Goal: Information Seeking & Learning: Learn about a topic

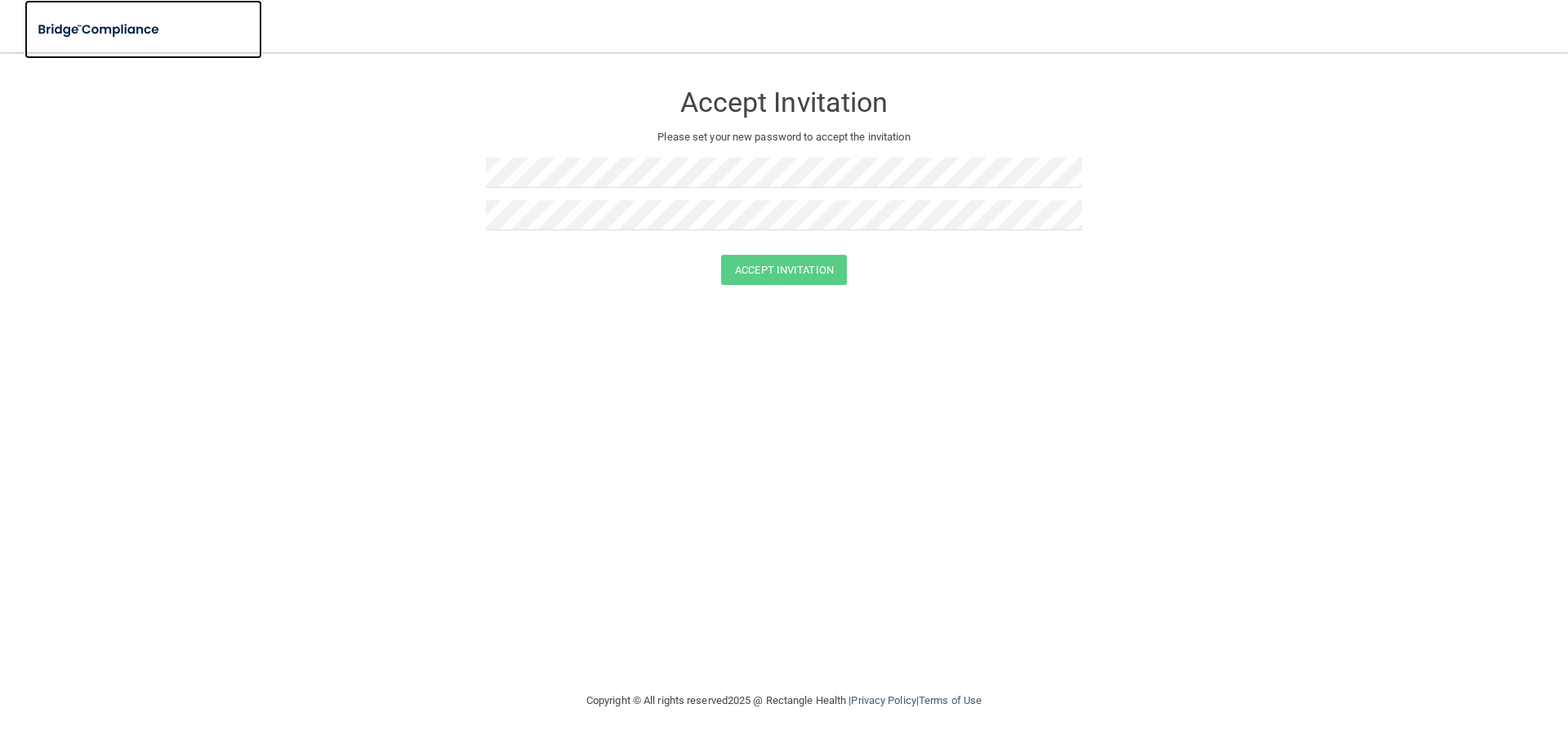
click at [103, 22] on img at bounding box center [99, 30] width 150 height 34
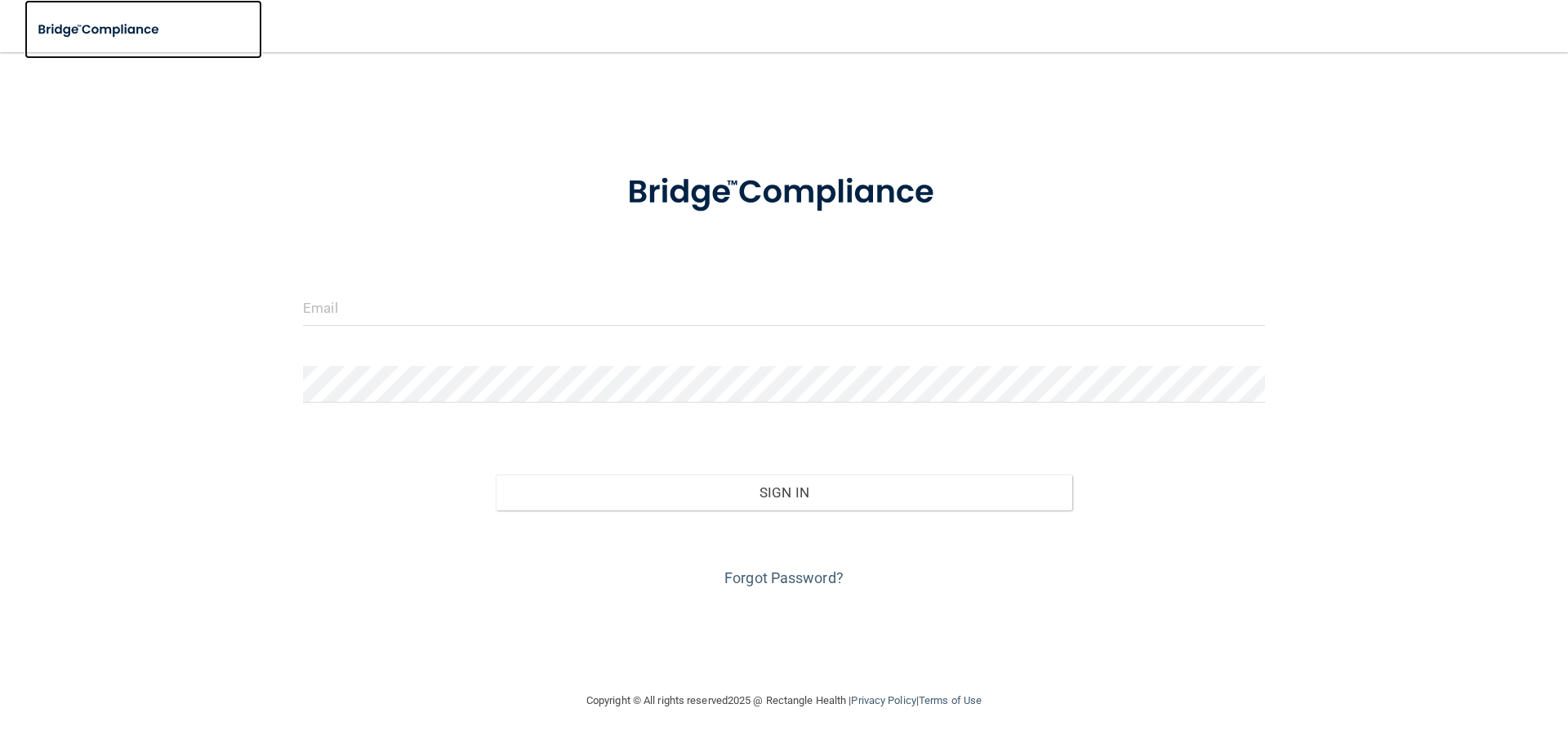
click at [303, 326] on div at bounding box center [303, 326] width 0 height 0
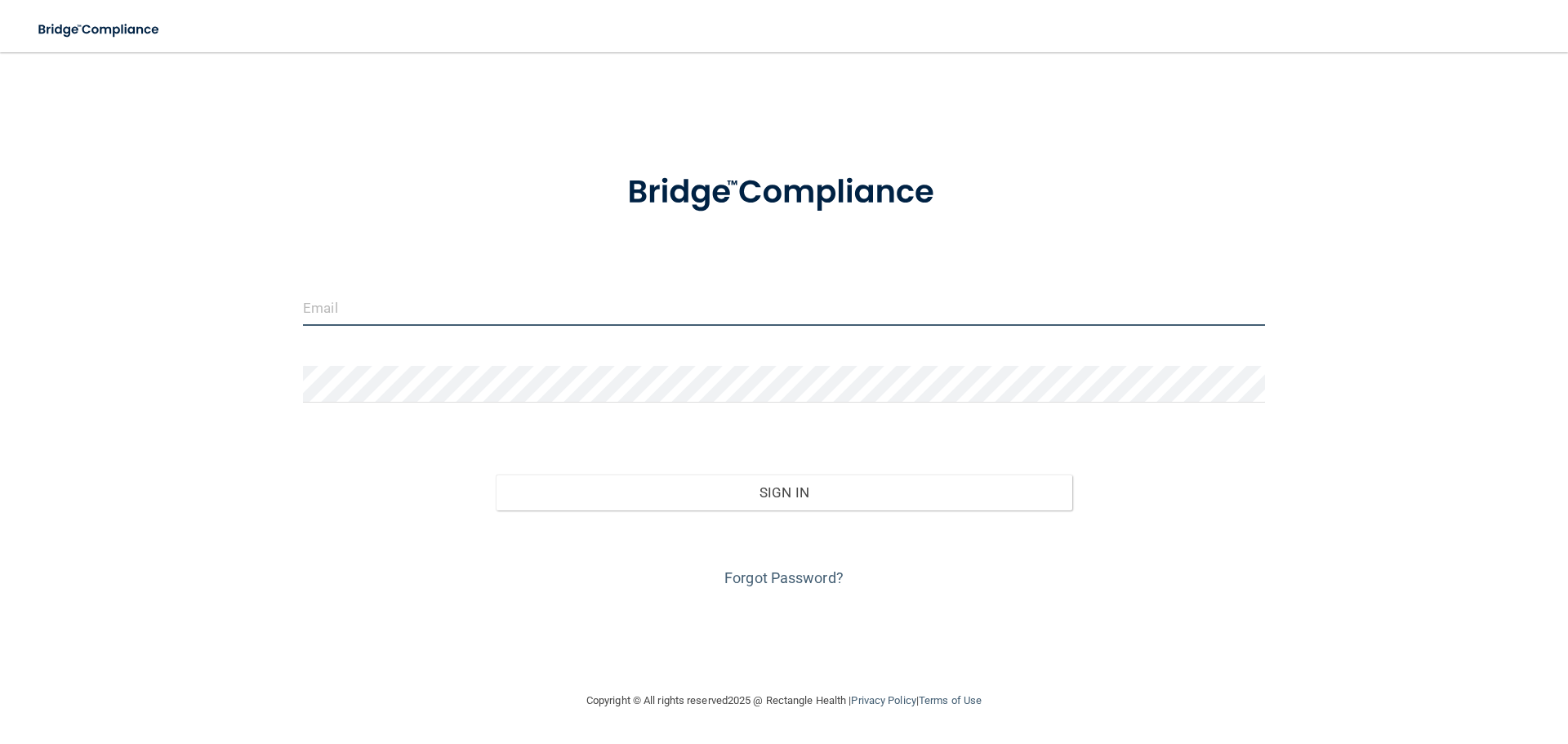
type input "[PERSON_NAME][EMAIL_ADDRESS][DOMAIN_NAME]"
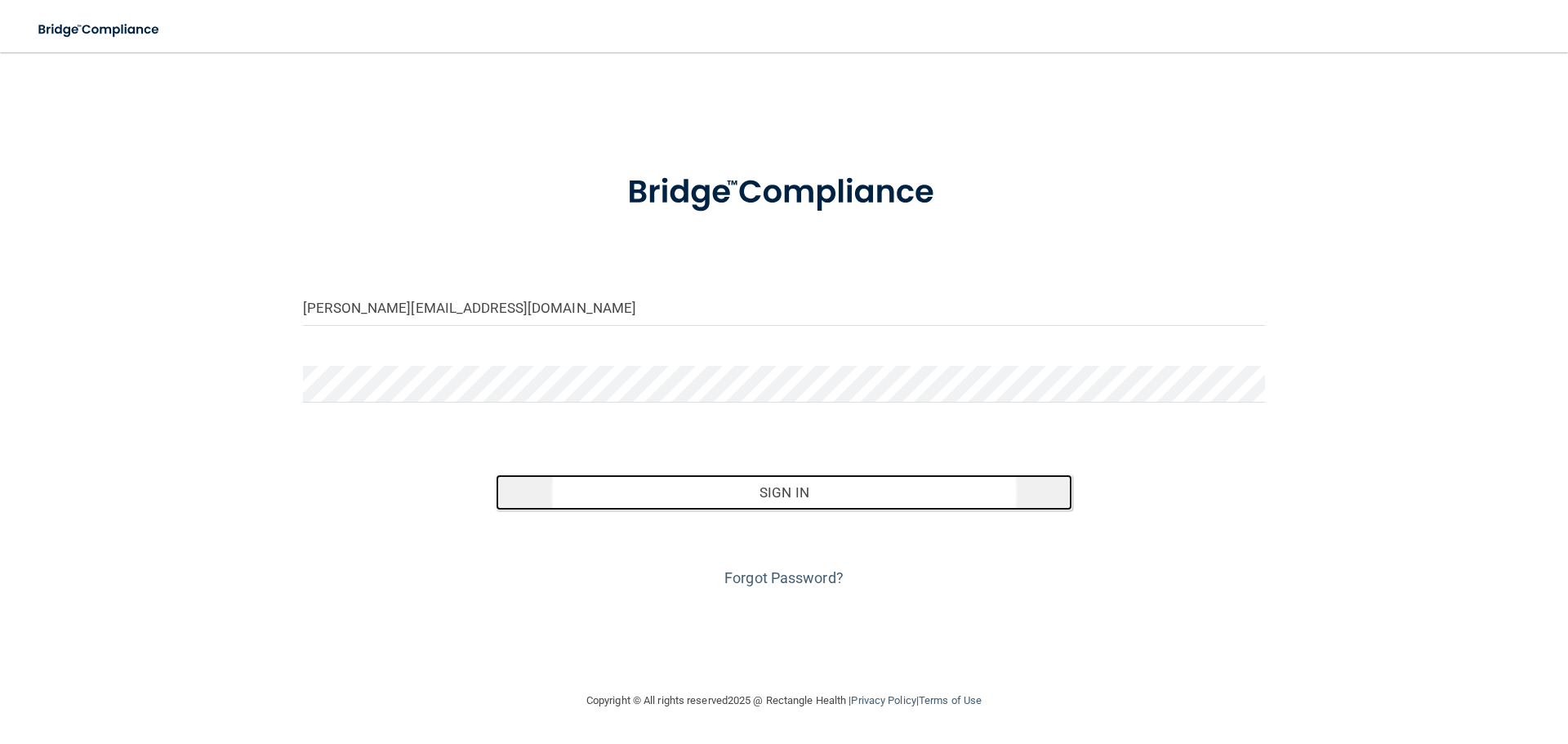
click at [766, 486] on button "Sign In" at bounding box center [784, 491] width 577 height 36
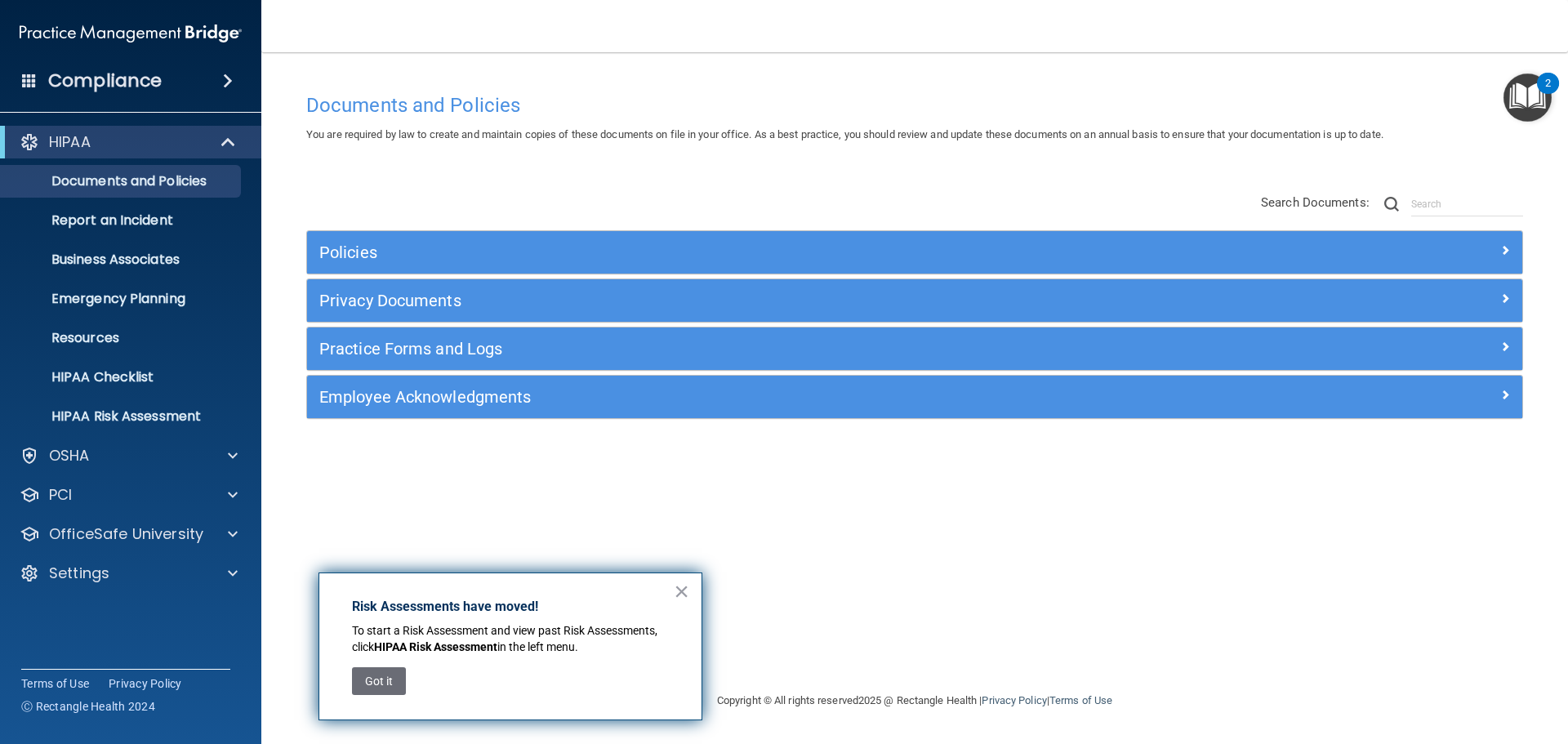
click at [691, 595] on div "× Risk Assessments have moved! To start a Risk Assessment and view past Risk As…" at bounding box center [510, 646] width 384 height 148
click at [682, 589] on button "×" at bounding box center [681, 591] width 15 height 26
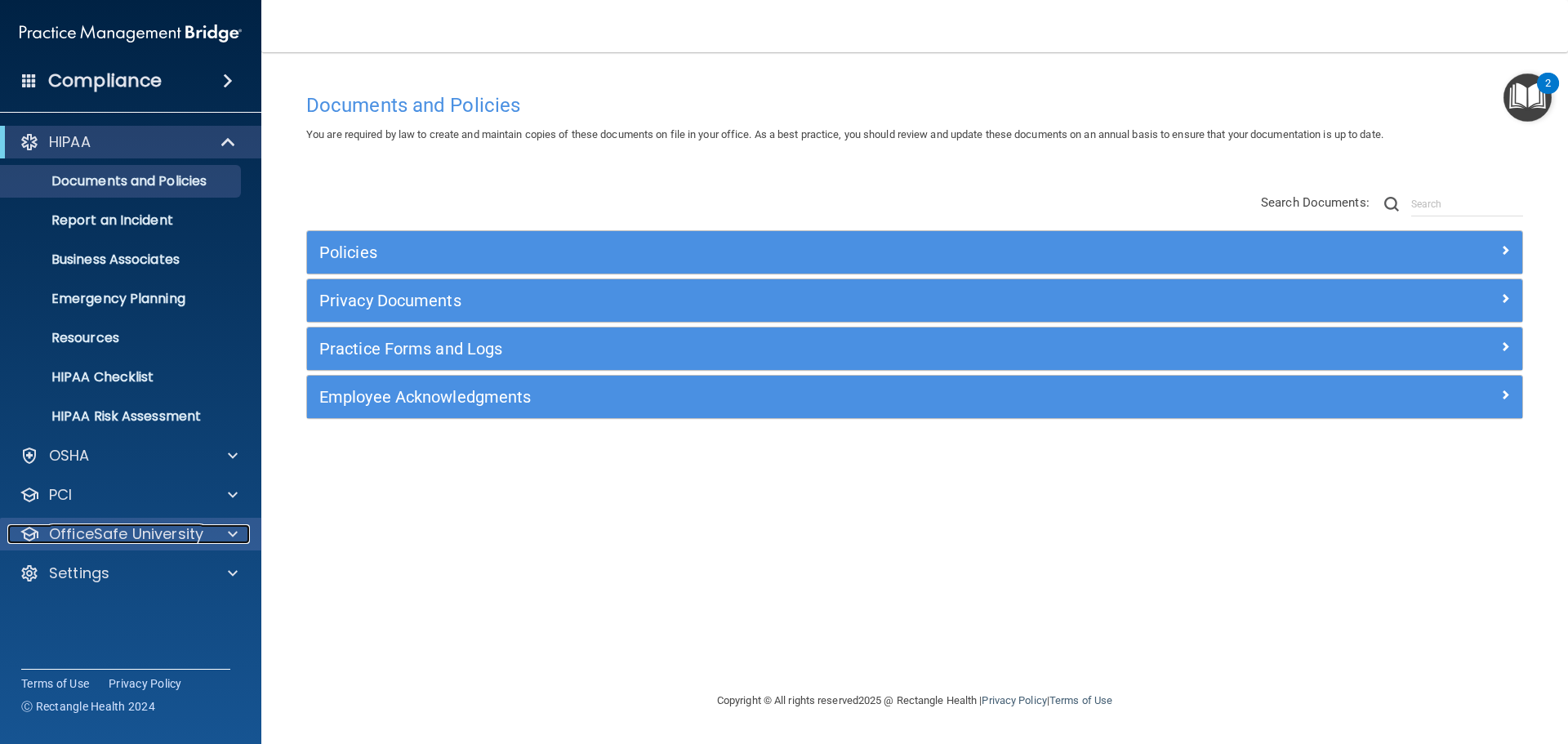
click at [127, 541] on p "OfficeSafe University" at bounding box center [127, 534] width 155 height 19
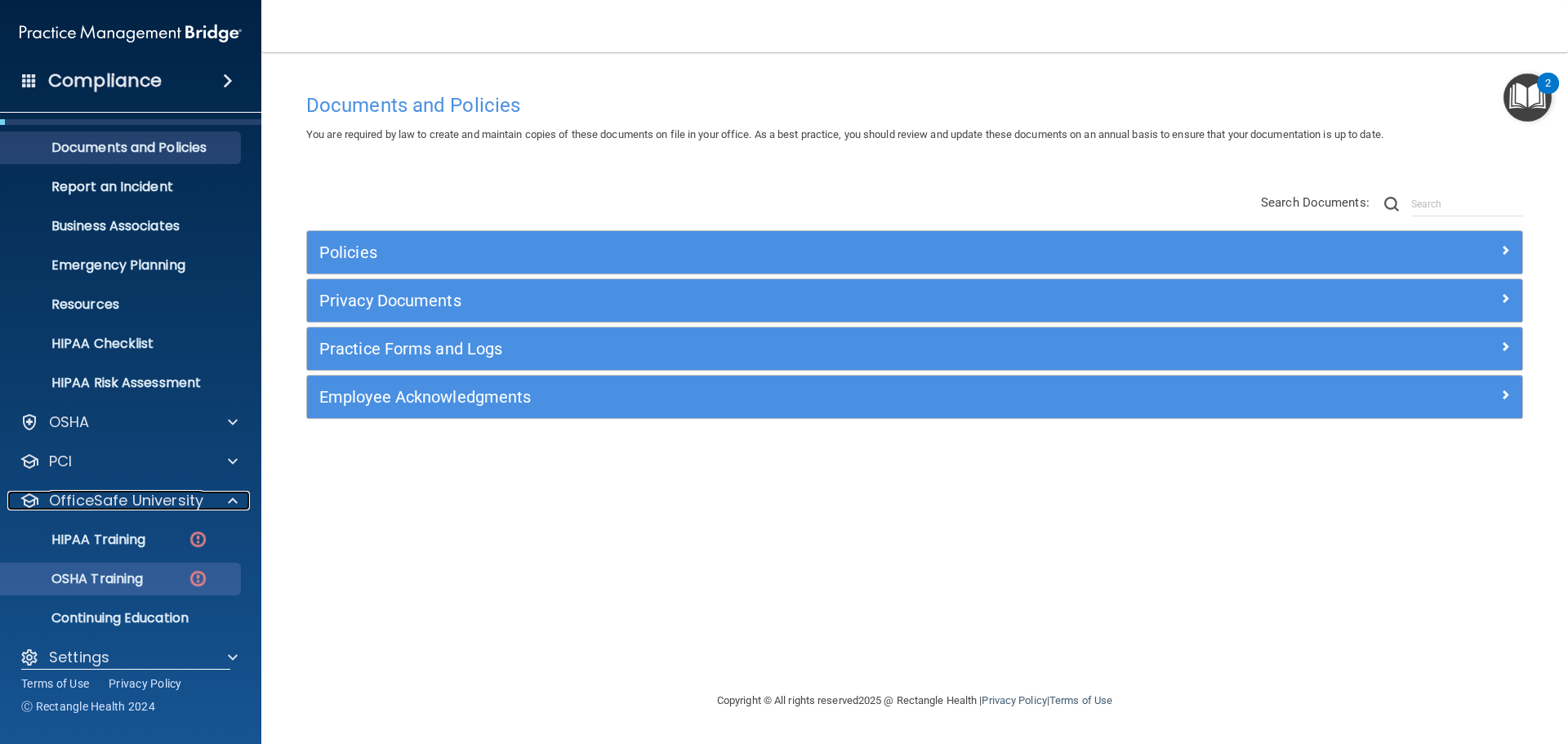
scroll to position [51, 0]
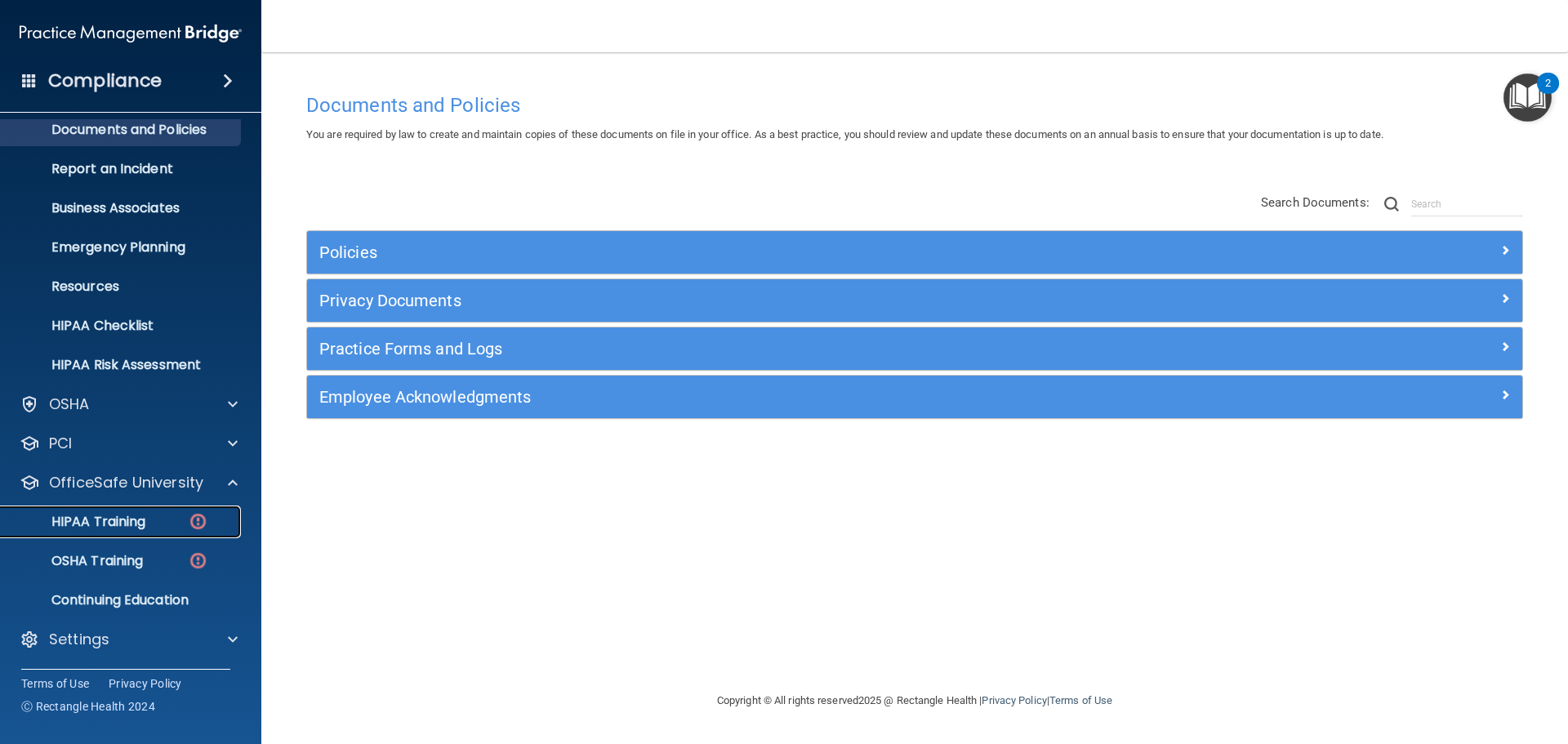
click at [110, 514] on p "HIPAA Training" at bounding box center [77, 521] width 134 height 16
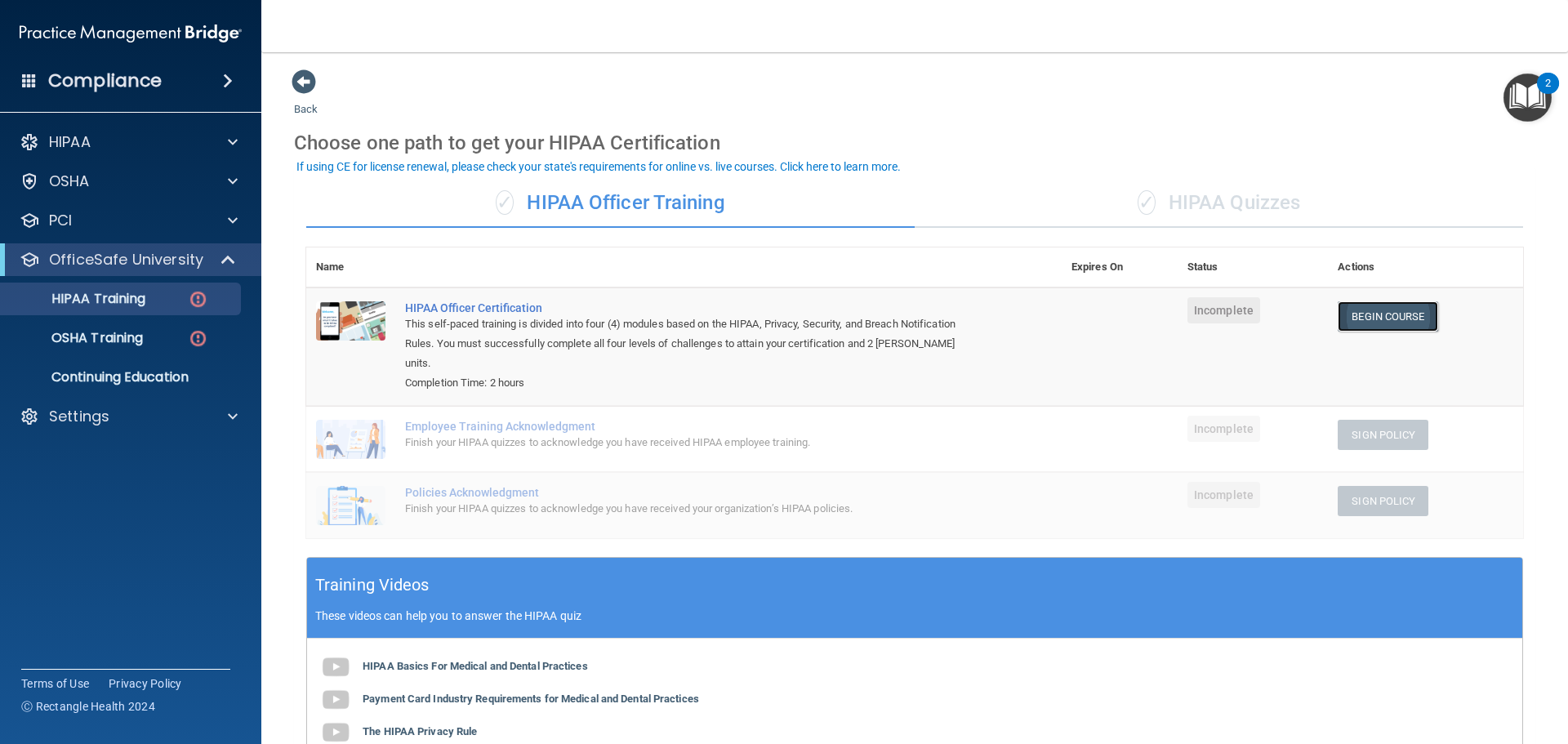
click at [1419, 320] on link "Begin Course" at bounding box center [1387, 315] width 100 height 30
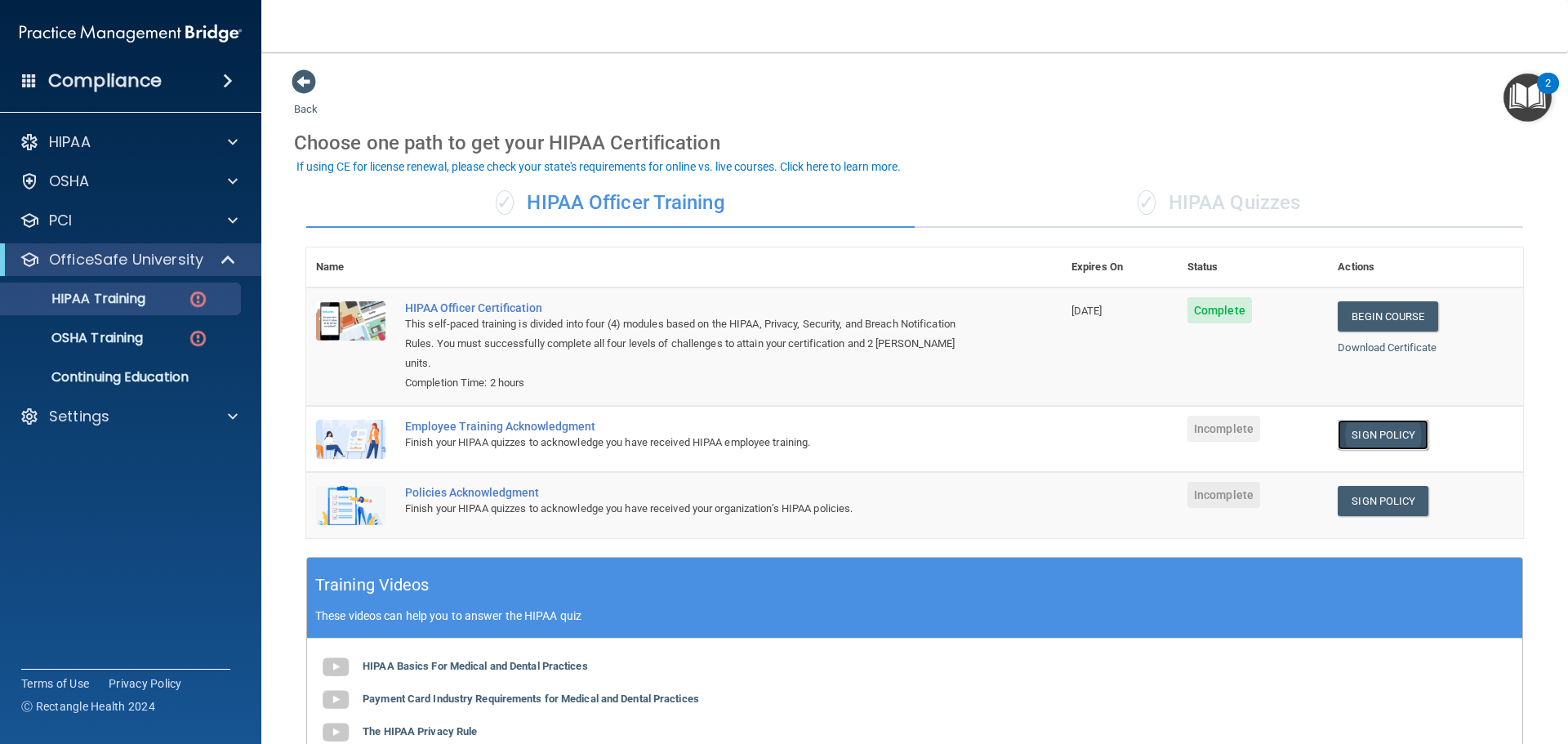
click at [1360, 420] on link "Sign Policy" at bounding box center [1383, 434] width 91 height 30
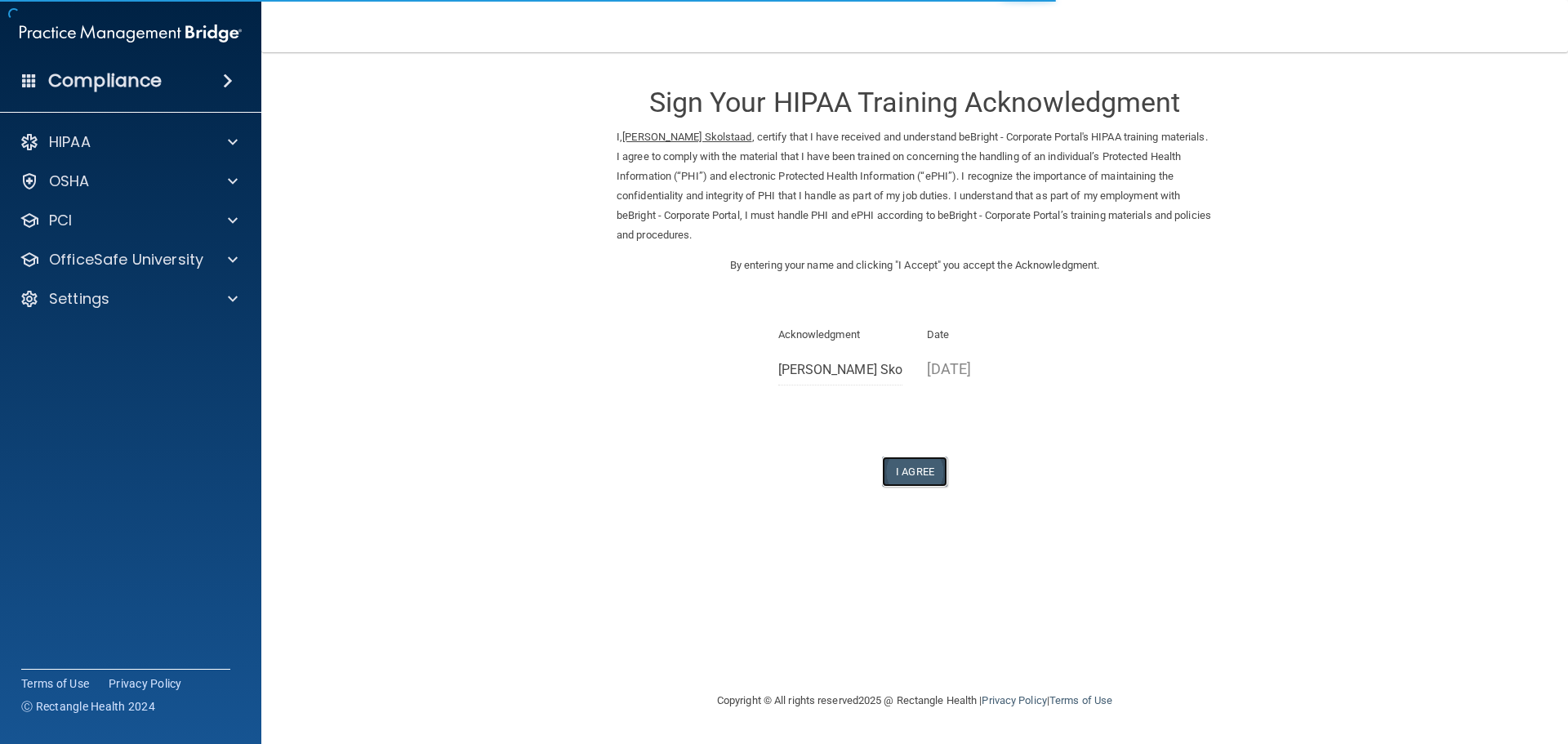
click at [902, 464] on button "I Agree" at bounding box center [915, 471] width 66 height 30
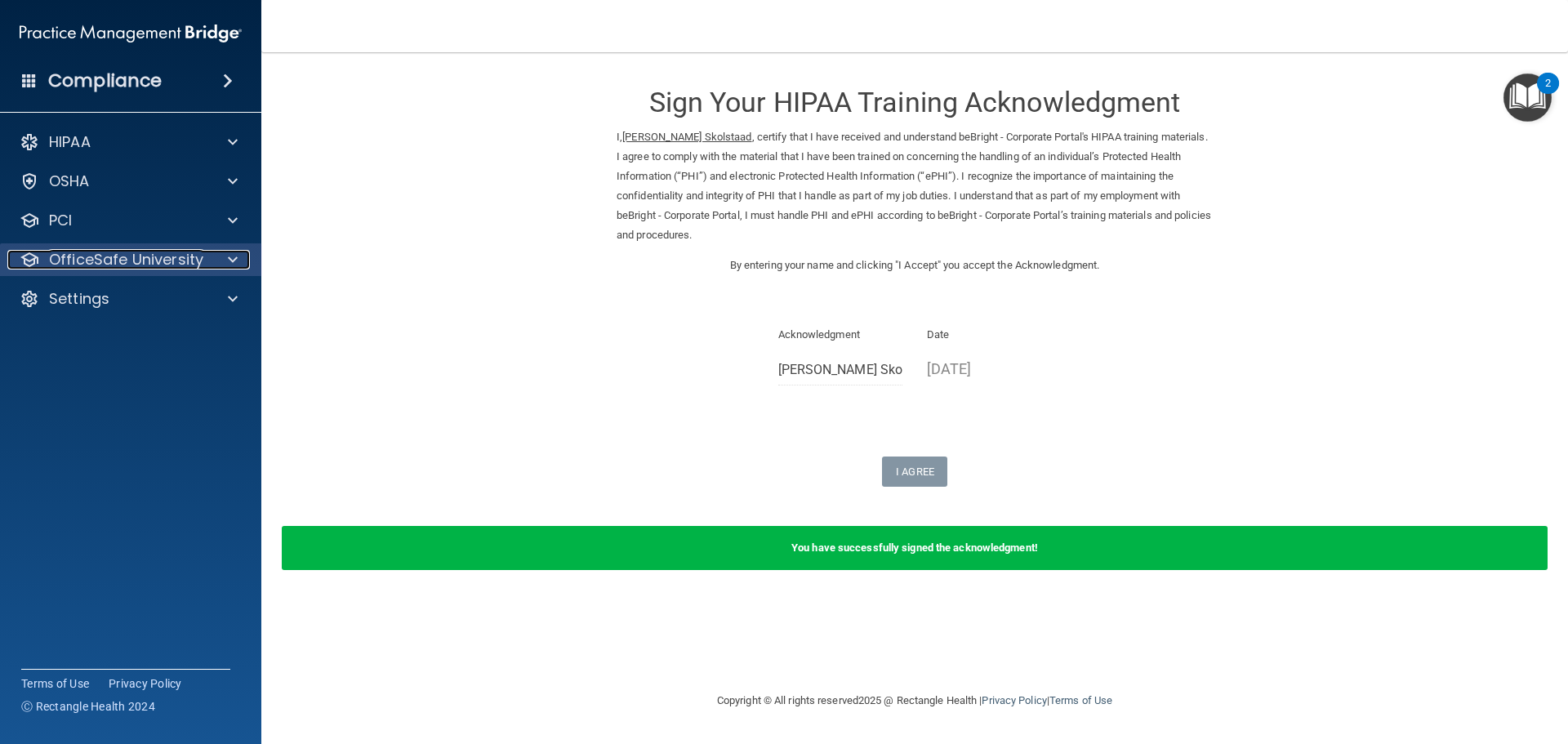
click at [126, 265] on p "OfficeSafe University" at bounding box center [127, 259] width 155 height 19
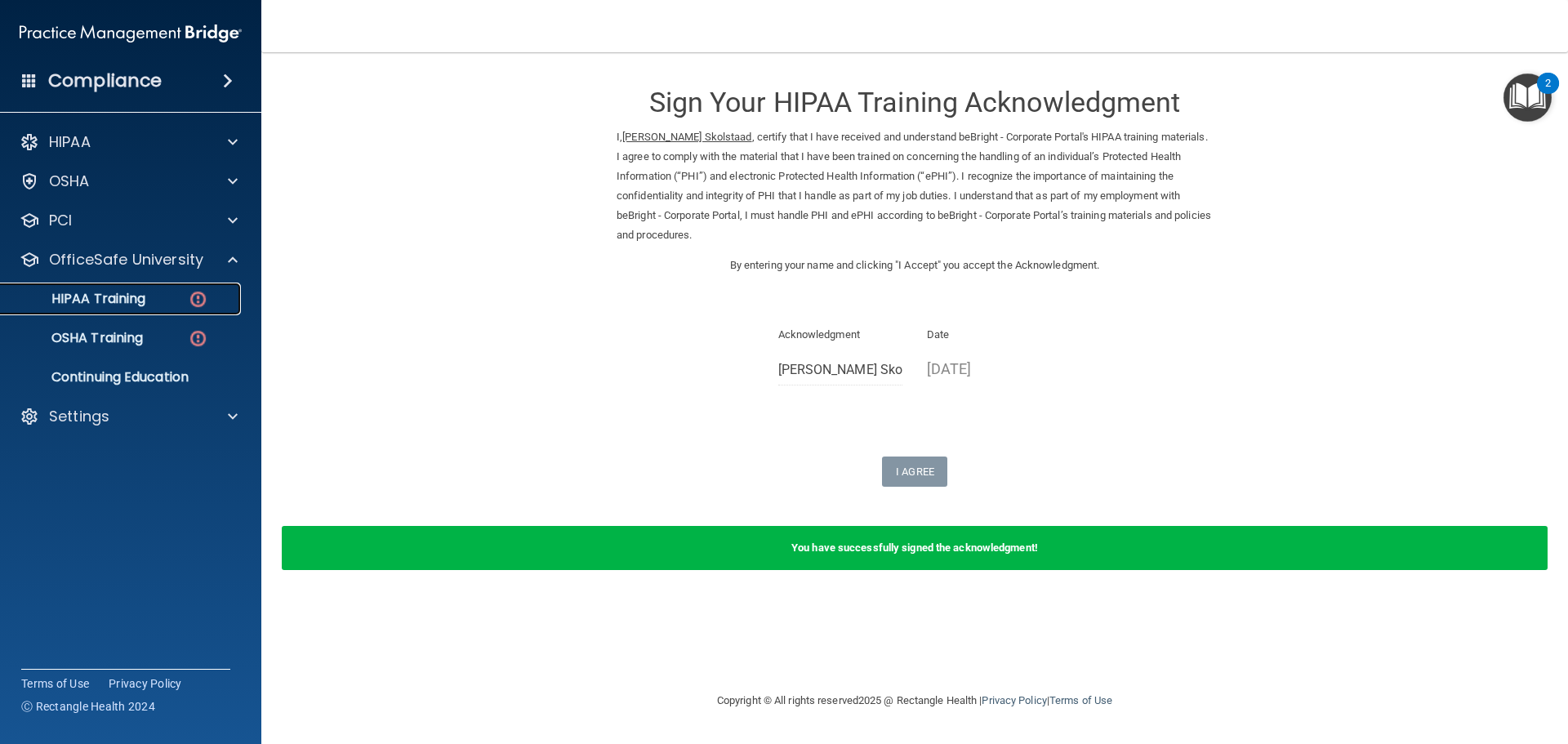
click at [129, 310] on link "HIPAA Training" at bounding box center [112, 299] width 257 height 33
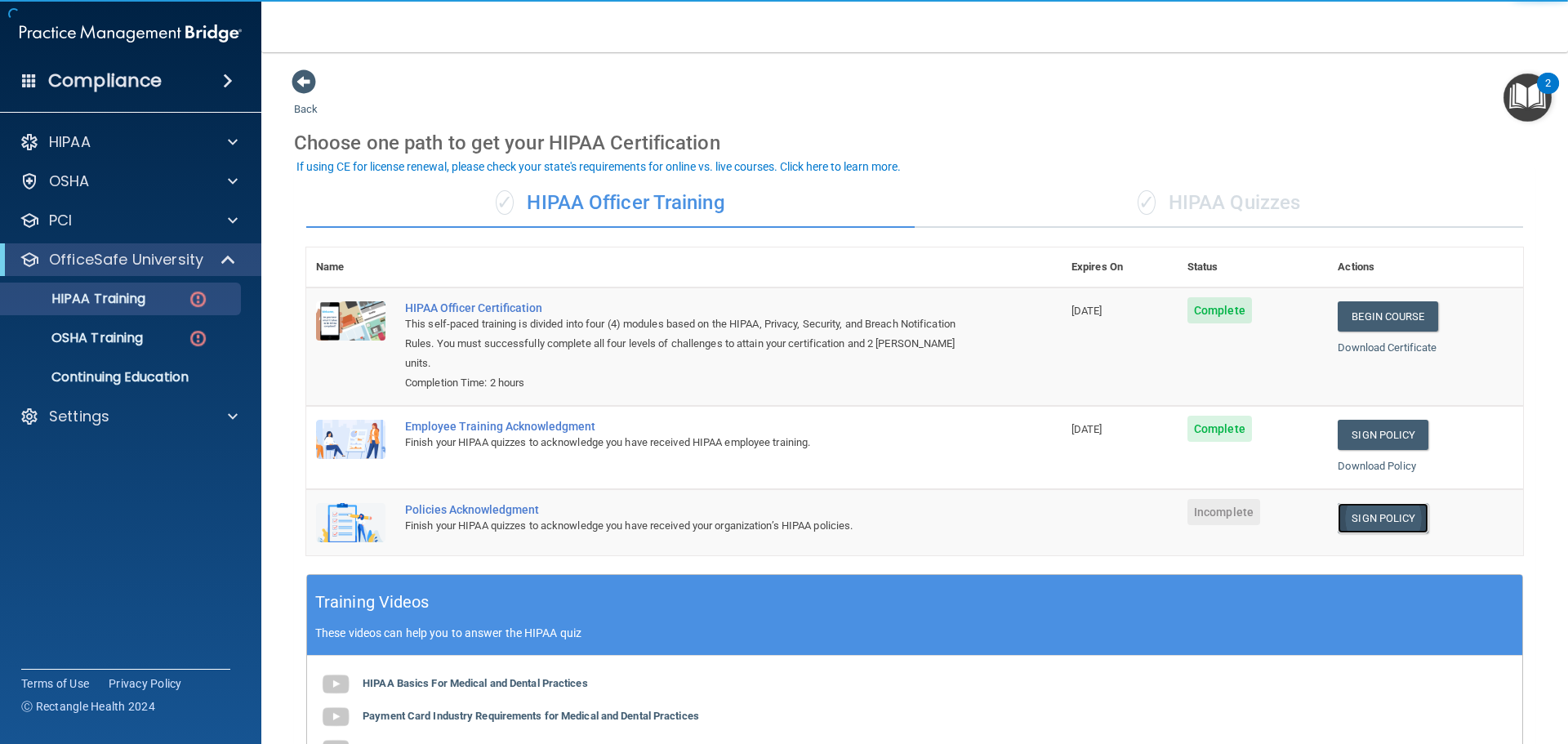
click at [1380, 506] on link "Sign Policy" at bounding box center [1383, 518] width 91 height 30
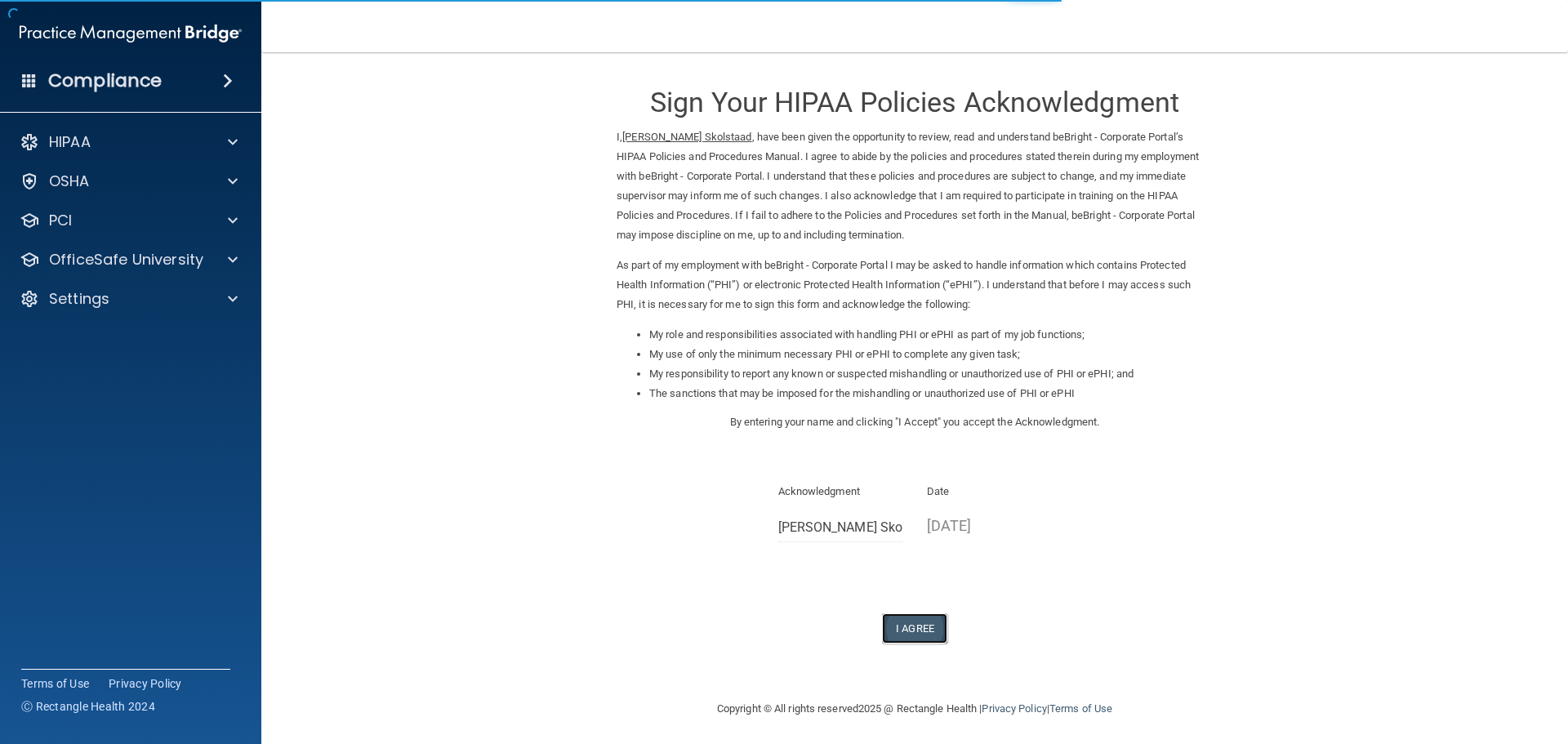
click at [902, 627] on button "I Agree" at bounding box center [915, 628] width 66 height 30
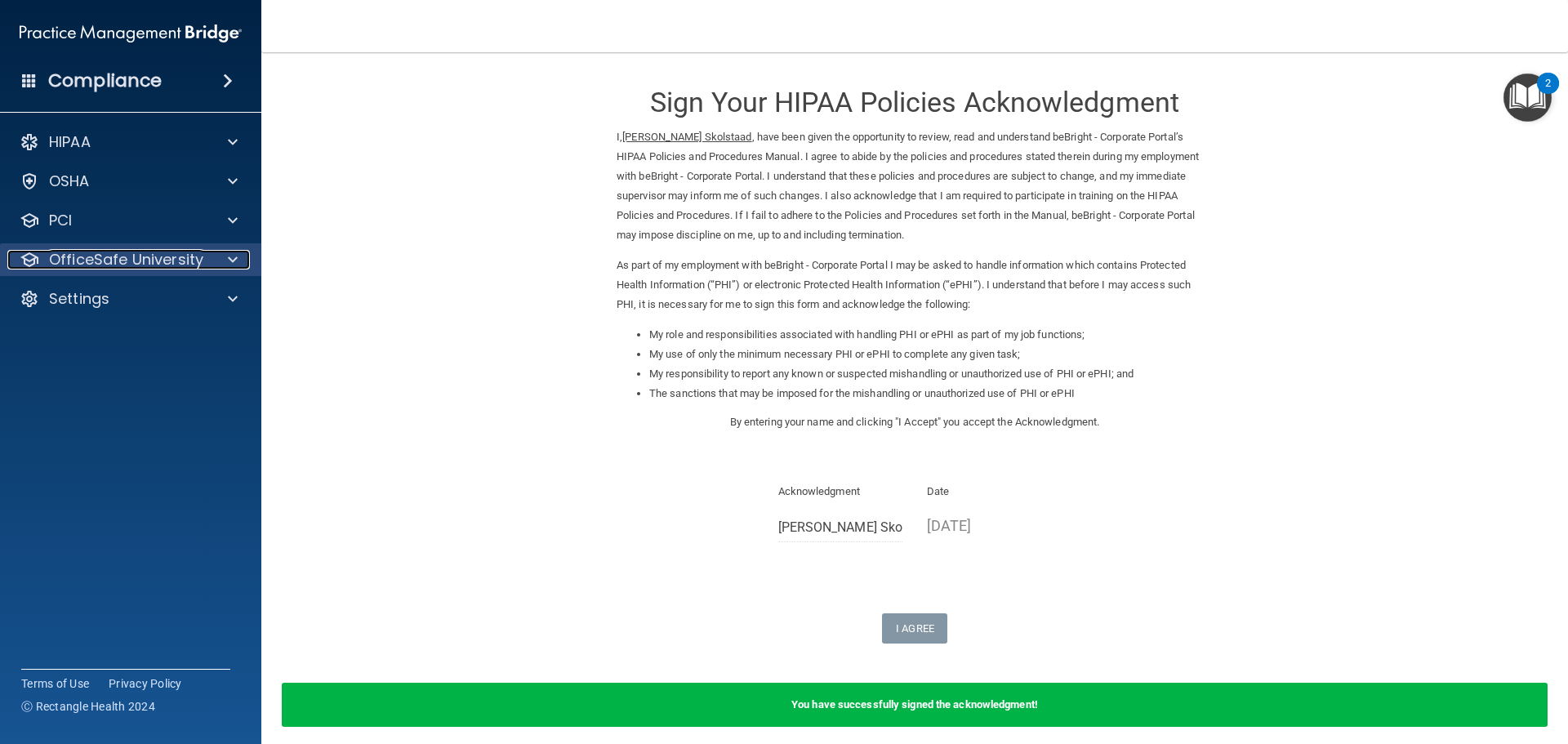
click at [170, 259] on p "OfficeSafe University" at bounding box center [127, 259] width 155 height 19
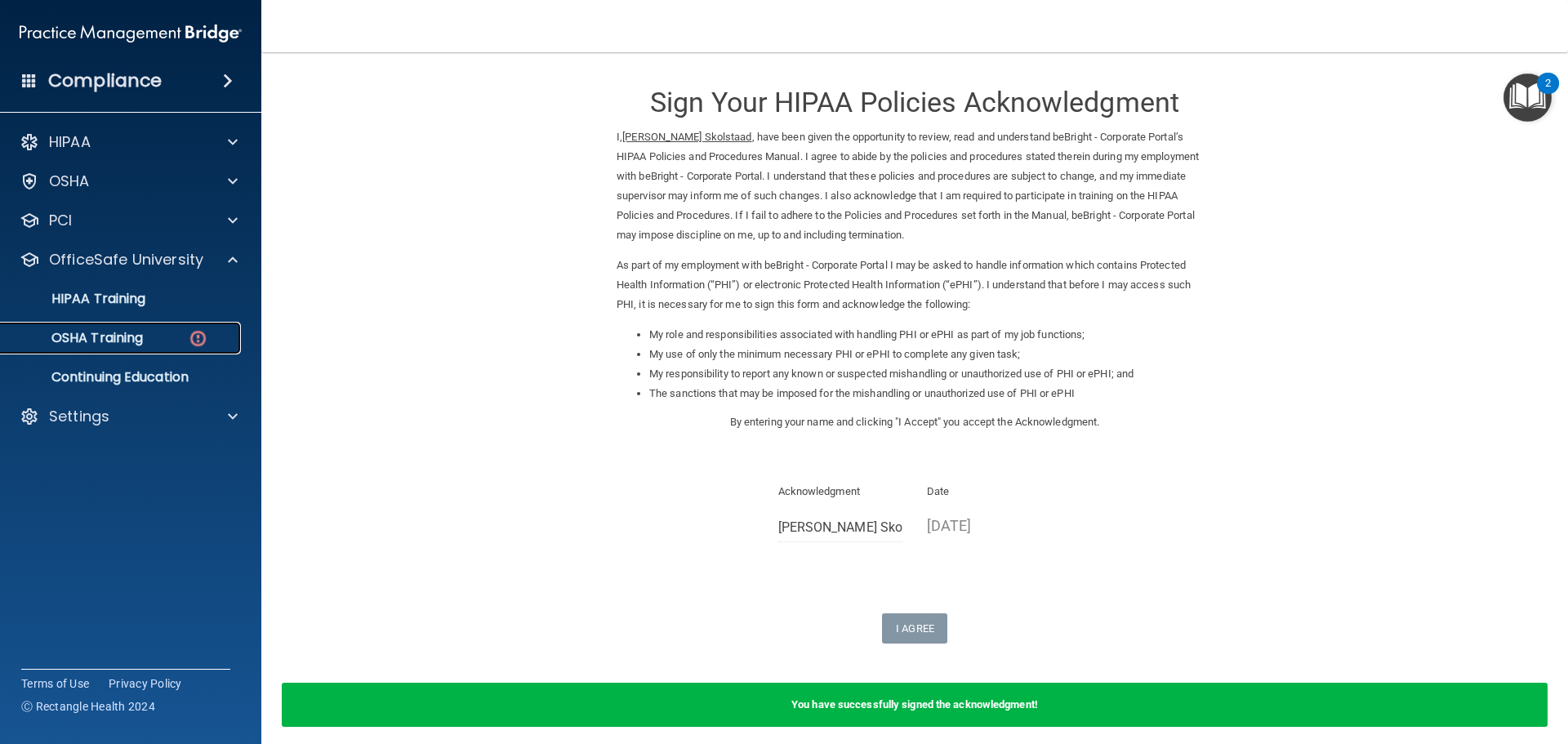
click at [143, 334] on p "OSHA Training" at bounding box center [76, 338] width 133 height 16
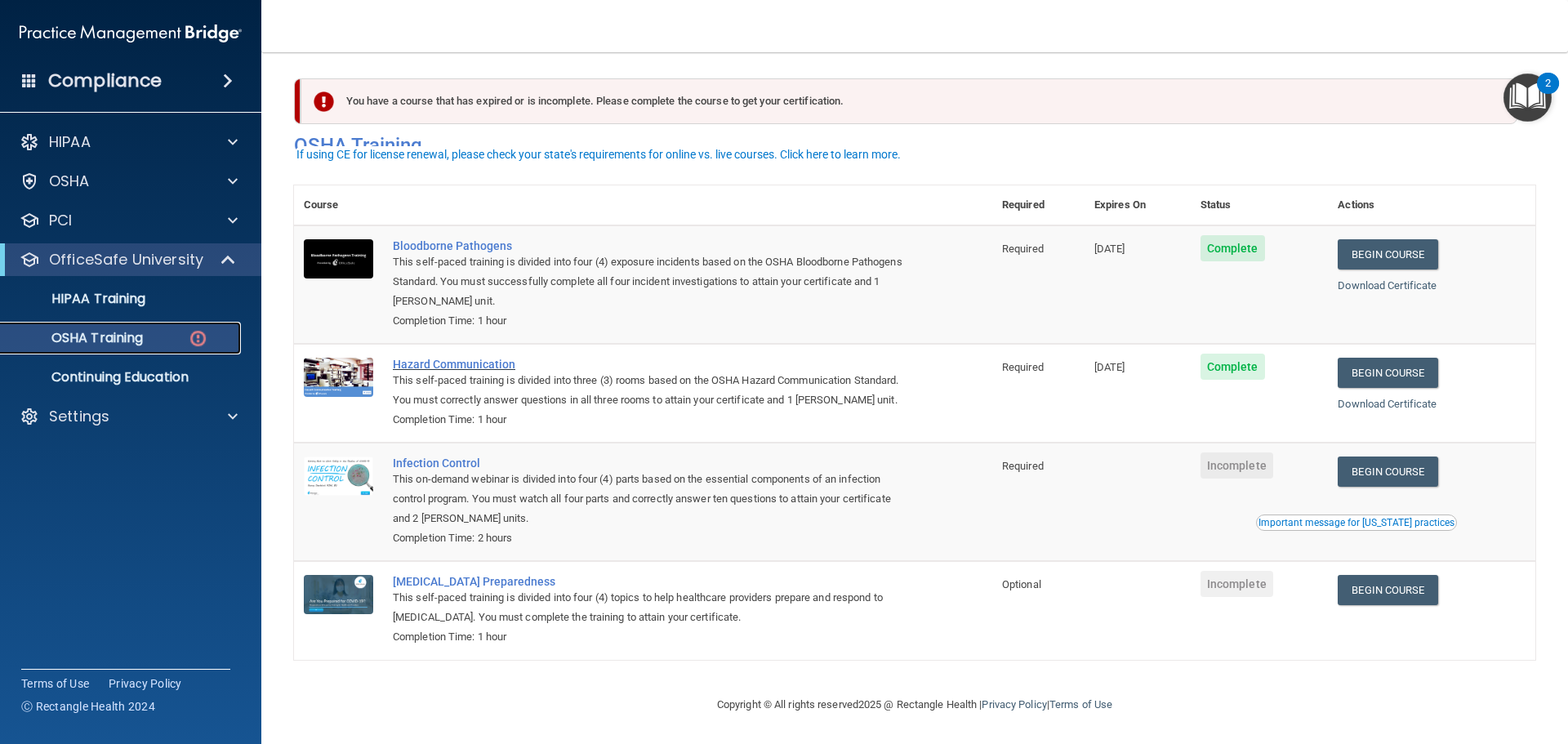
scroll to position [27, 0]
click at [1399, 465] on link "Begin Course" at bounding box center [1387, 471] width 100 height 30
click at [1393, 598] on link "Begin Course" at bounding box center [1387, 589] width 100 height 30
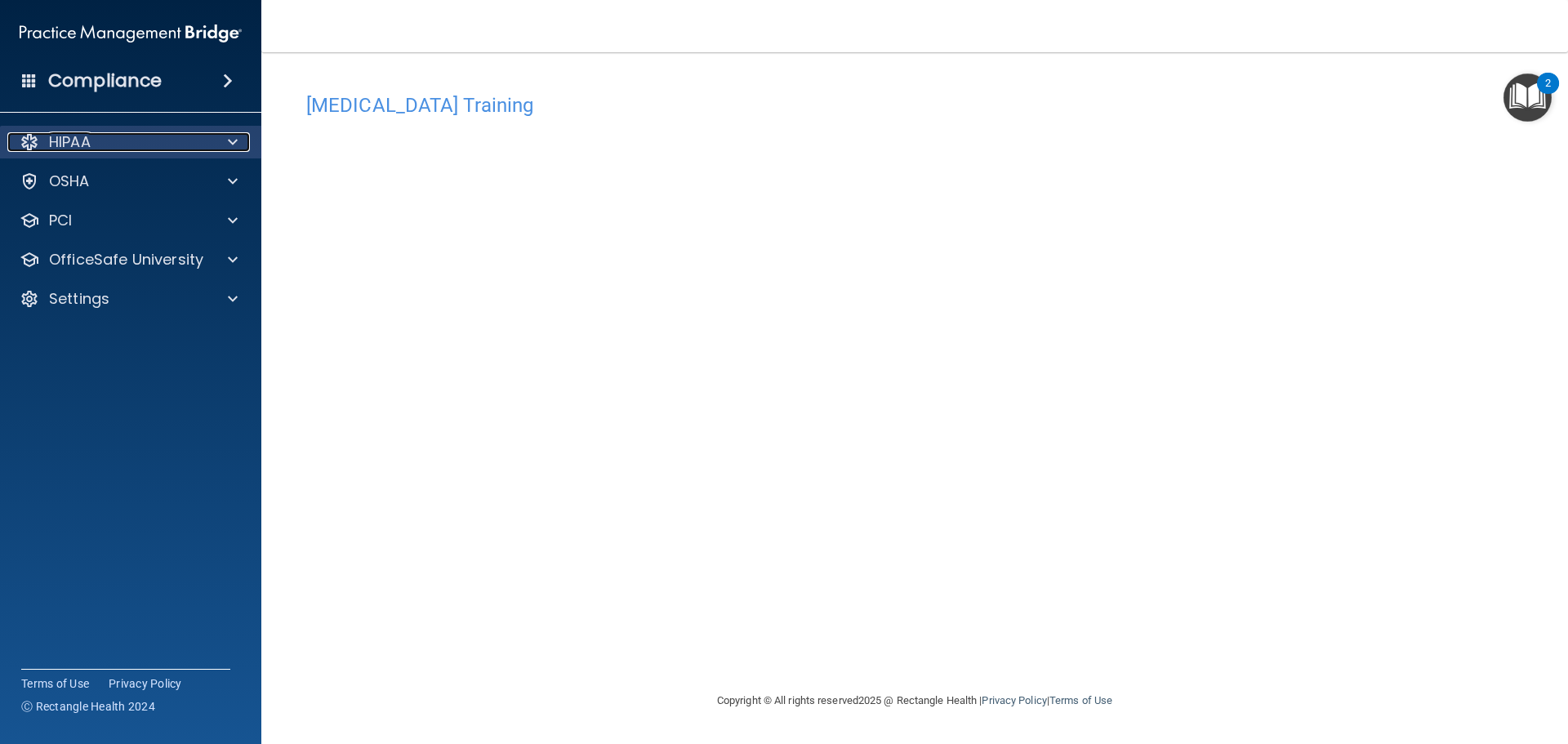
click at [227, 144] on div at bounding box center [230, 142] width 41 height 19
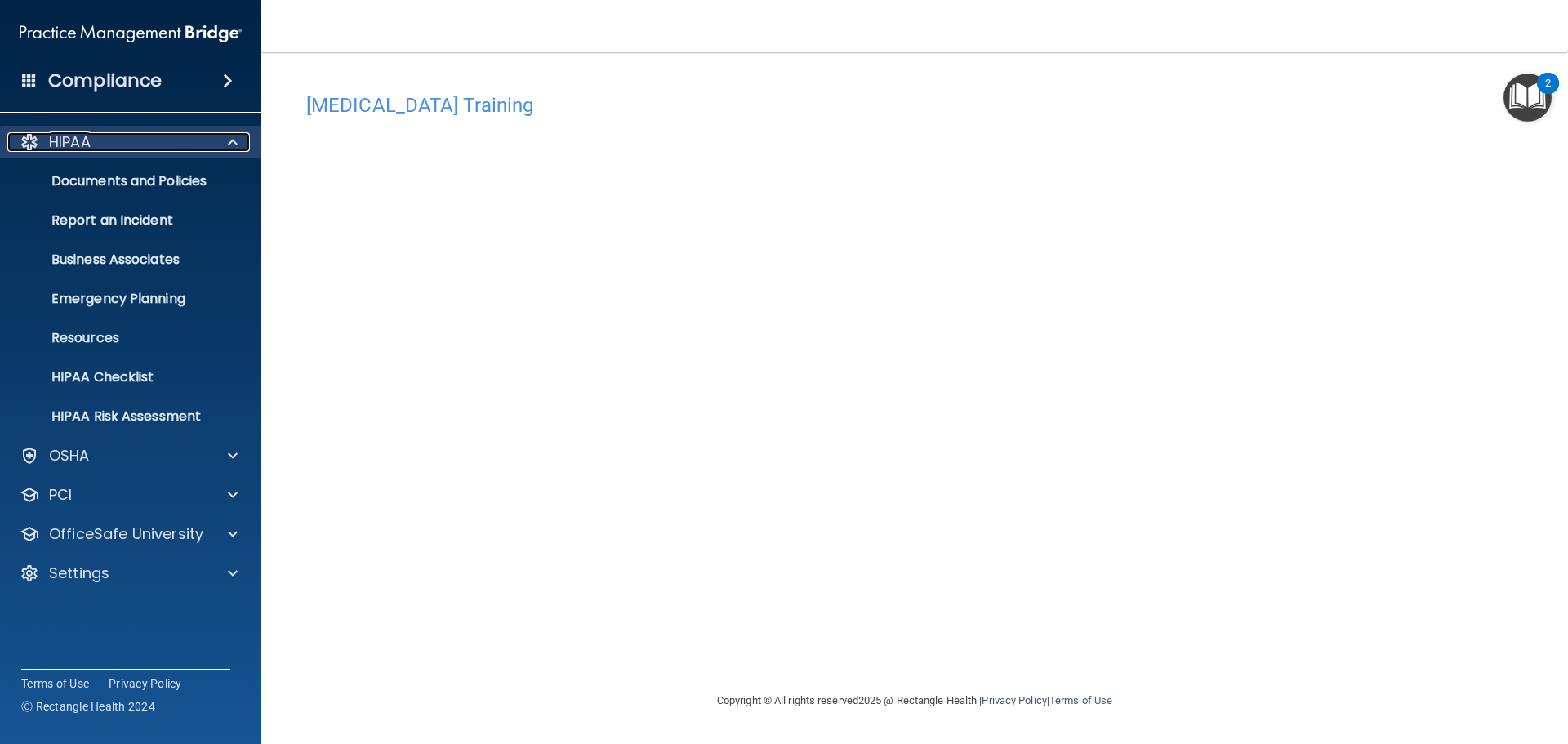
click at [227, 144] on div at bounding box center [230, 142] width 41 height 19
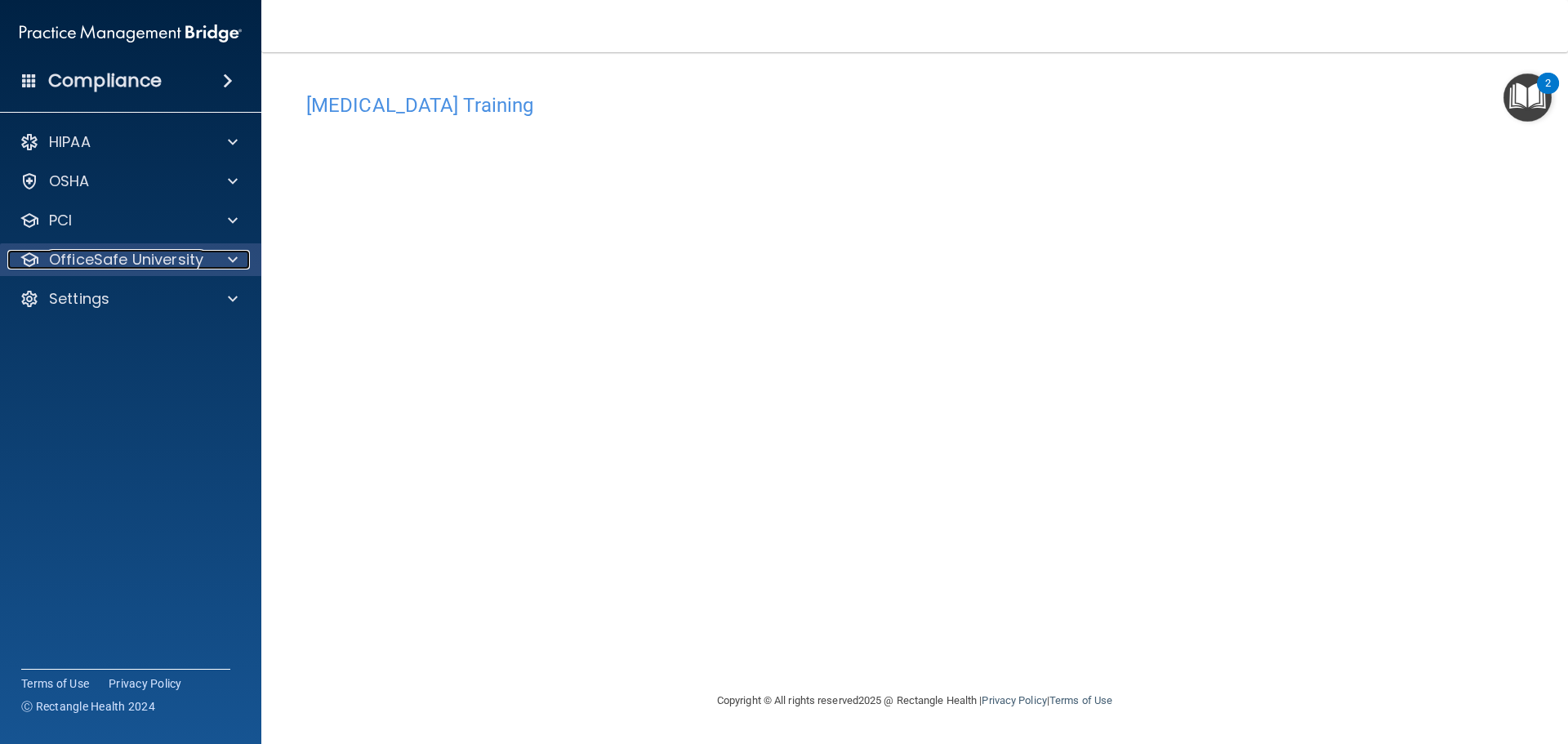
click at [239, 267] on div at bounding box center [230, 259] width 41 height 19
click at [151, 260] on p "OfficeSafe University" at bounding box center [127, 259] width 155 height 19
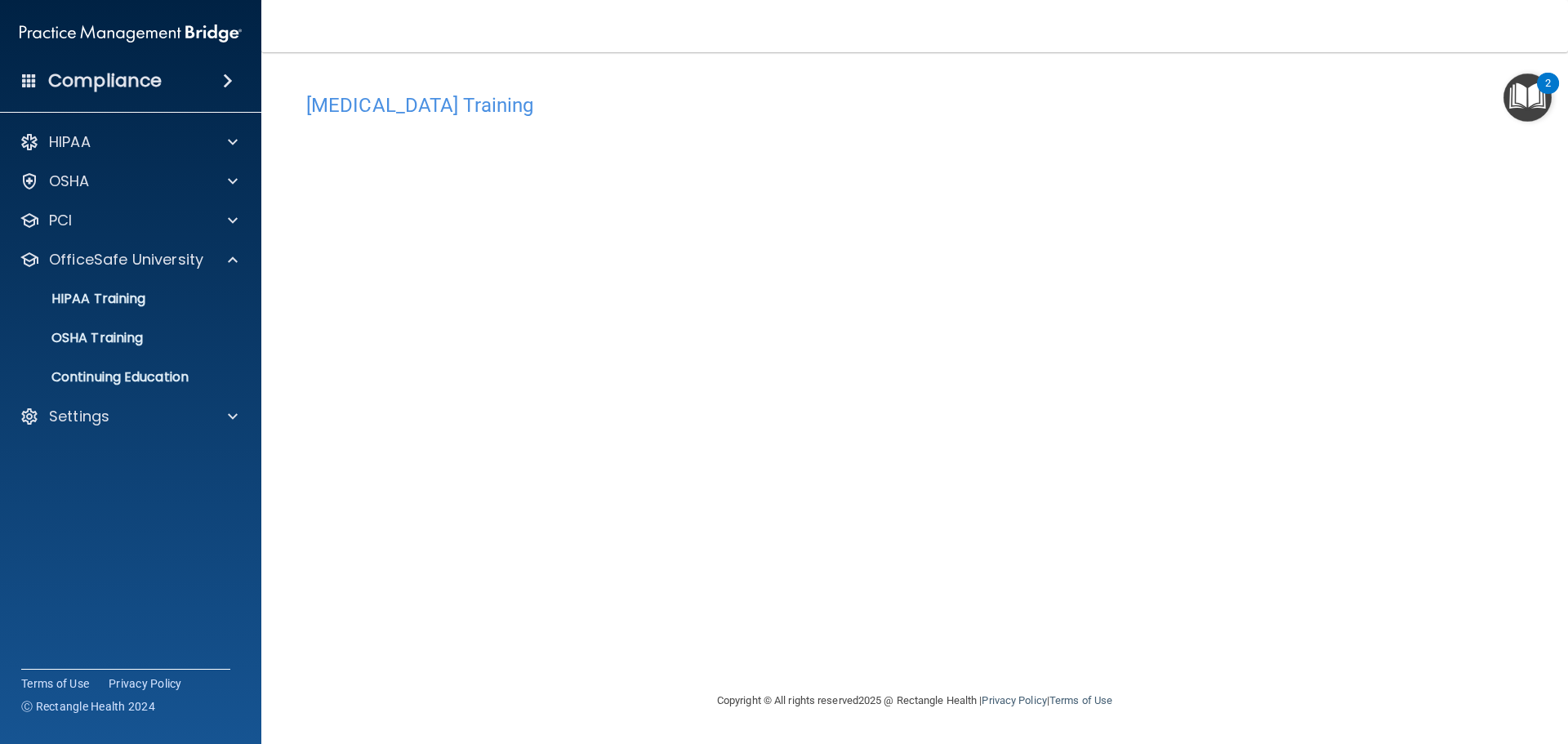
click at [146, 282] on ul "HIPAA Training OSHA Training Continuing Education" at bounding box center [132, 335] width 296 height 118
click at [144, 293] on p "HIPAA Training" at bounding box center [77, 299] width 134 height 16
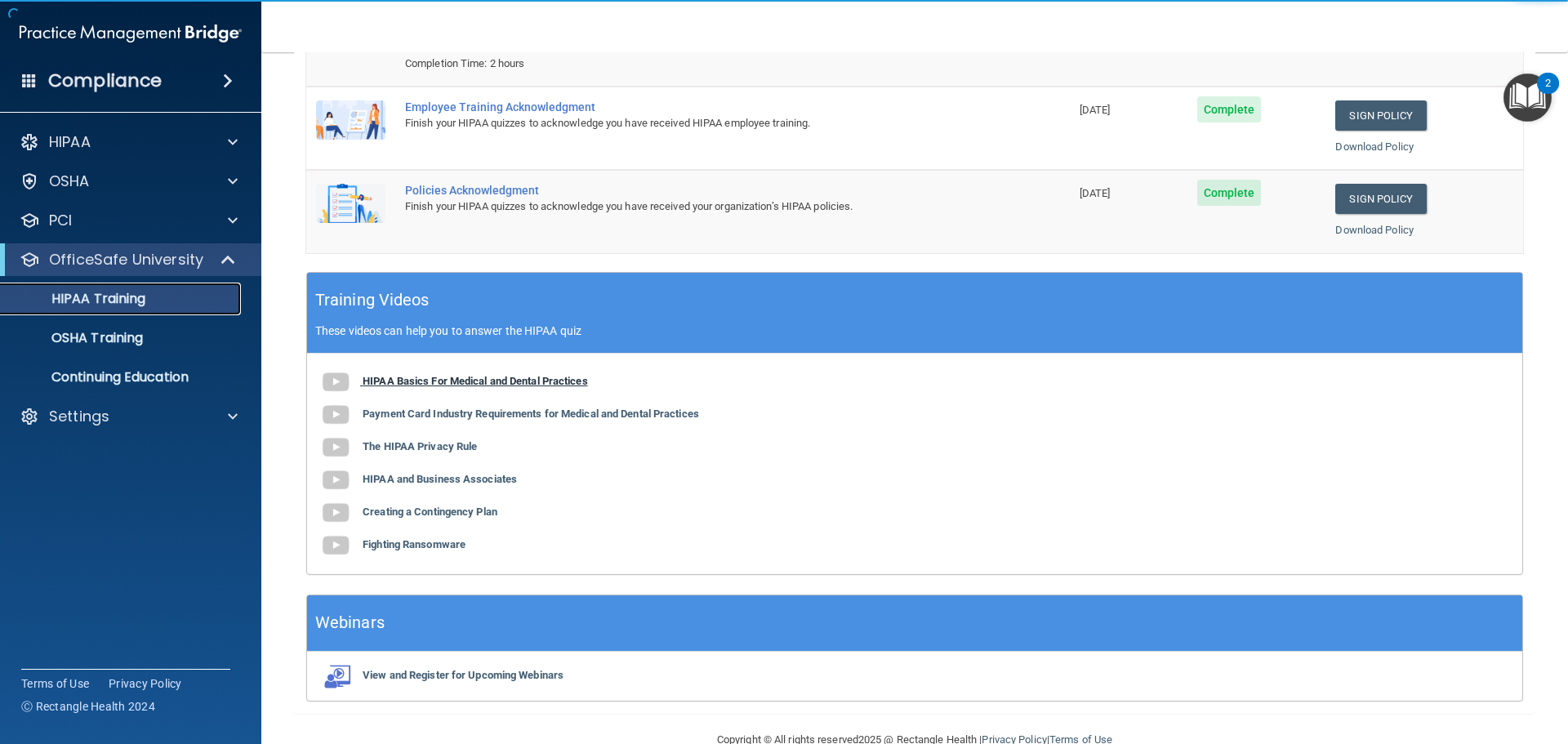
scroll to position [336, 0]
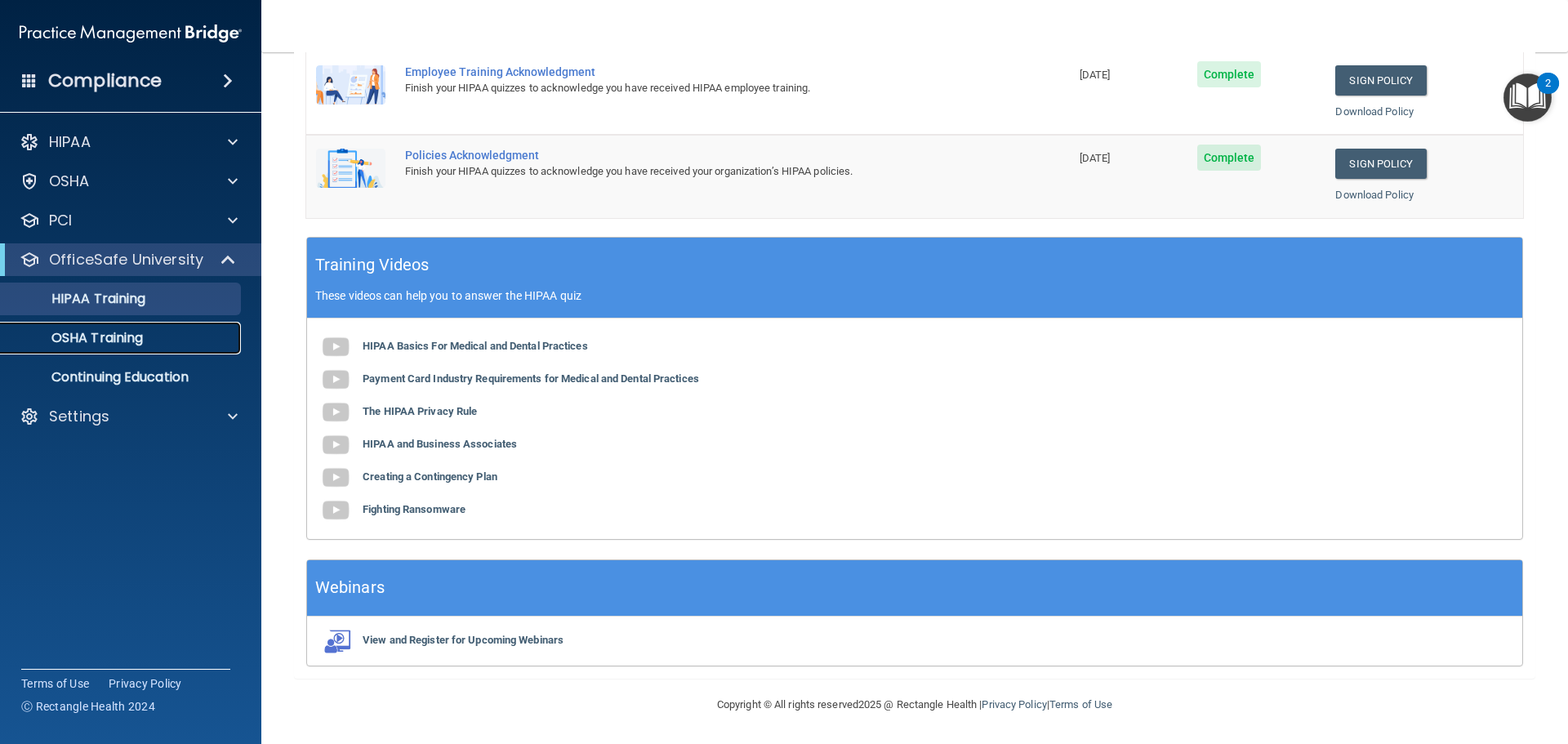
click at [128, 331] on p "OSHA Training" at bounding box center [76, 338] width 133 height 16
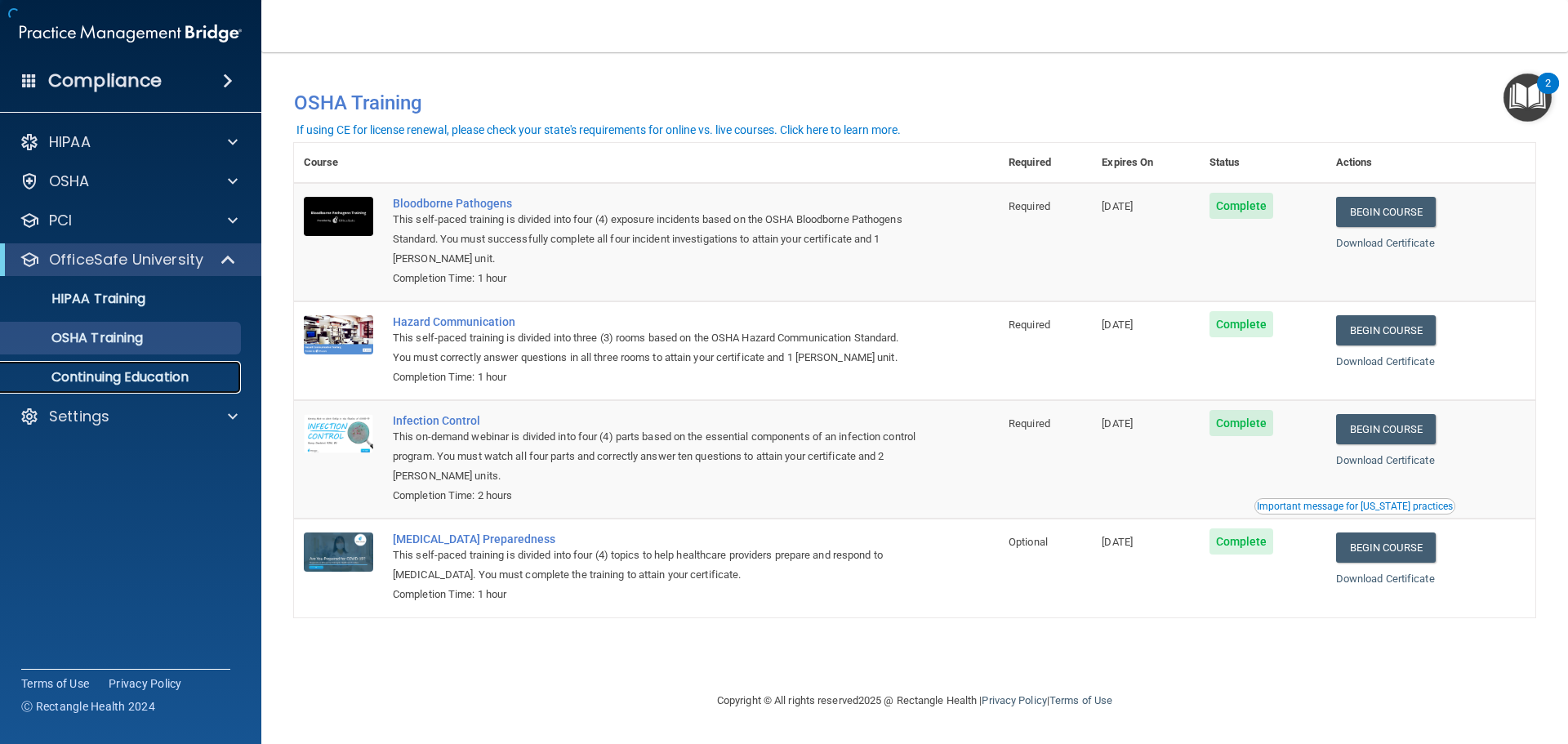
click at [125, 375] on p "Continuing Education" at bounding box center [122, 377] width 222 height 16
